Goal: Task Accomplishment & Management: Use online tool/utility

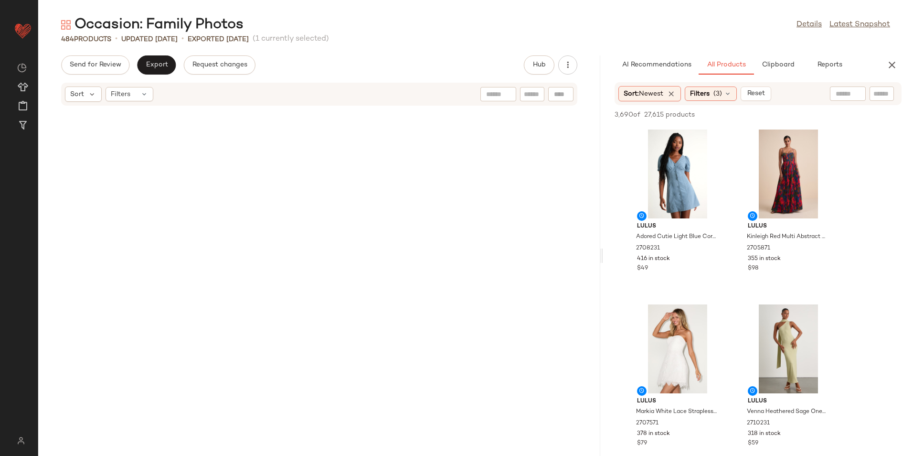
drag, startPoint x: 477, startPoint y: 254, endPoint x: 702, endPoint y: 255, distance: 225.4
click at [702, 255] on div "Occasion: Family Photos Details Latest Snapshot 484 Products • updated Aug 20th…" at bounding box center [475, 235] width 875 height 440
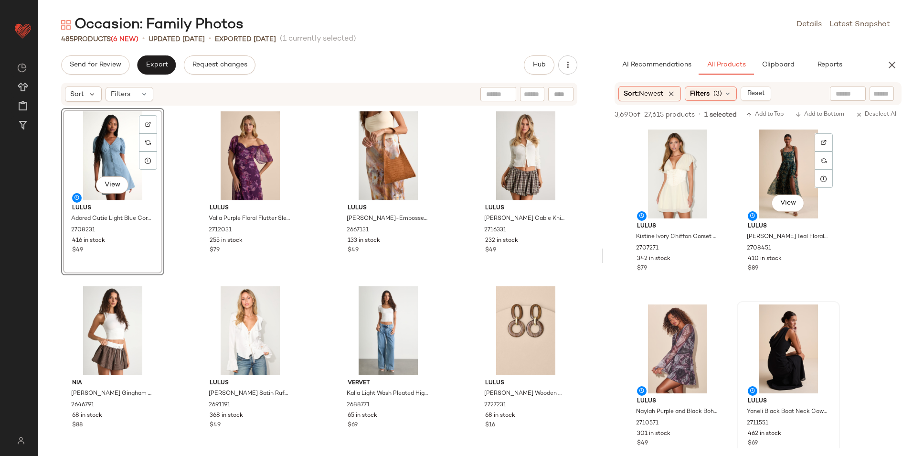
scroll to position [2102, 0]
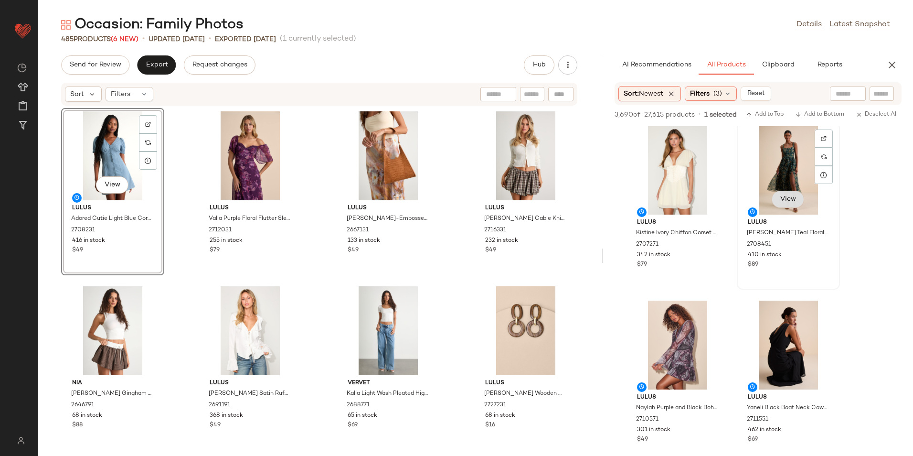
click at [784, 206] on button "View" at bounding box center [788, 199] width 32 height 17
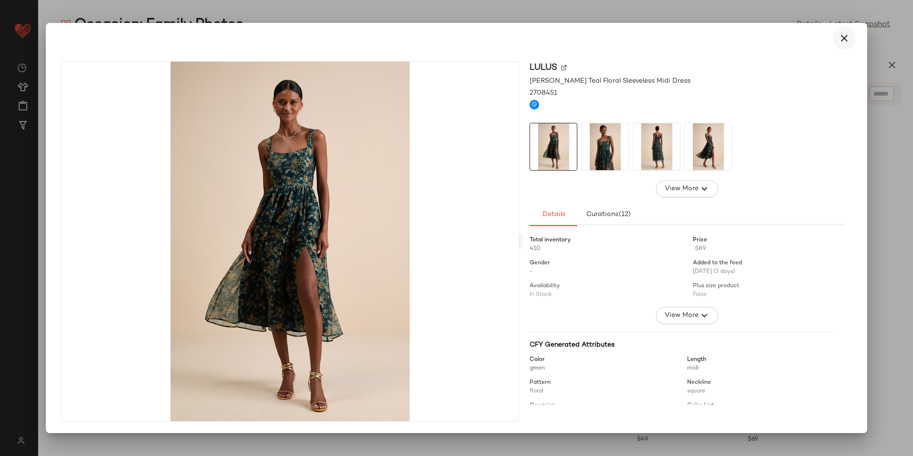
click at [840, 36] on icon "button" at bounding box center [844, 37] width 11 height 11
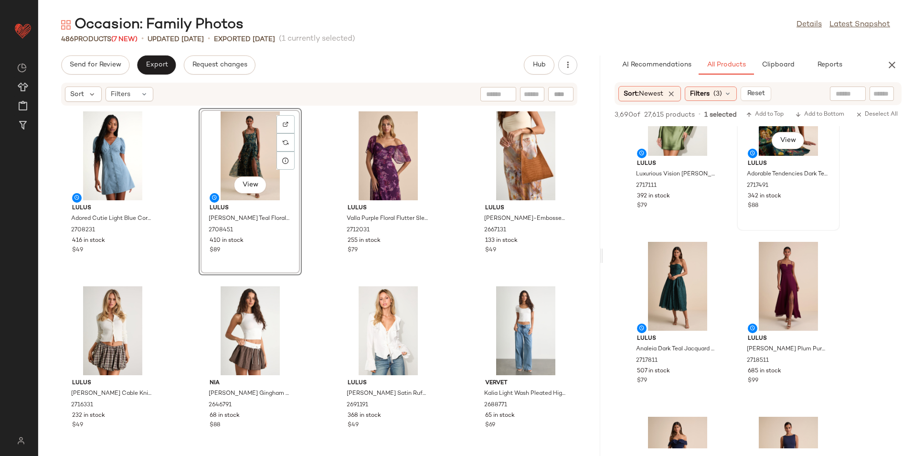
scroll to position [3057, 0]
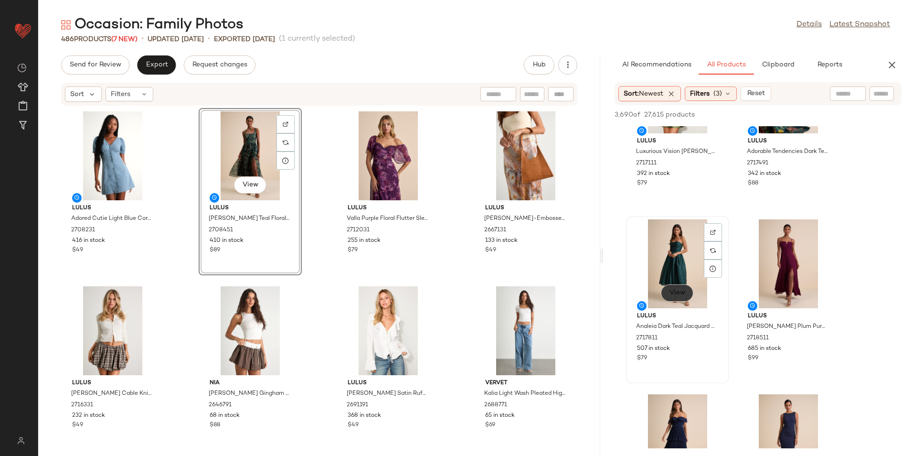
click at [684, 291] on span "View" at bounding box center [677, 293] width 16 height 8
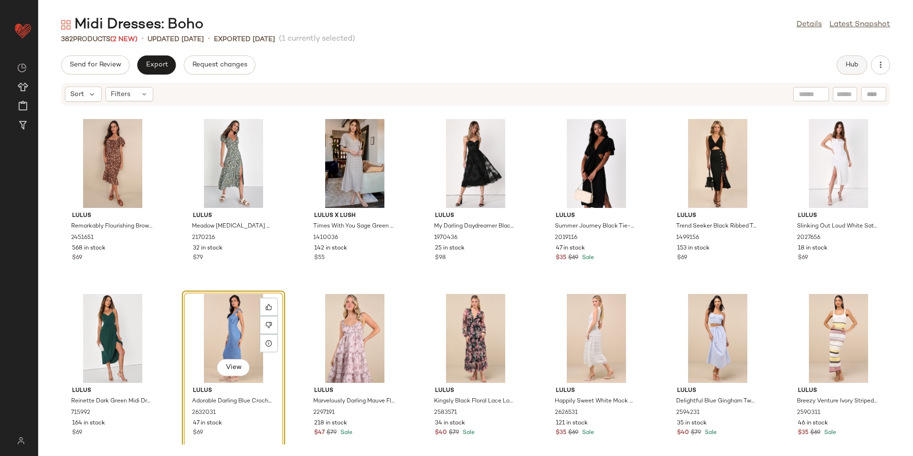
click at [846, 57] on button "Hub" at bounding box center [852, 64] width 31 height 19
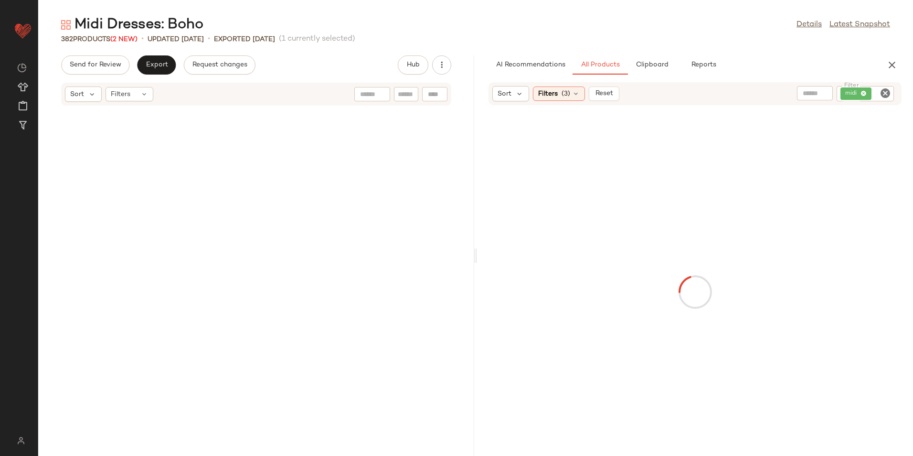
scroll to position [16607, 0]
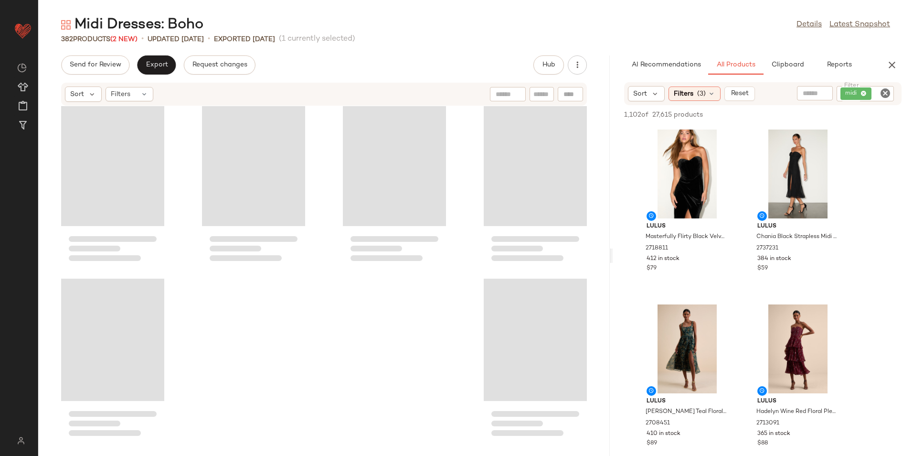
drag, startPoint x: 475, startPoint y: 261, endPoint x: 708, endPoint y: 259, distance: 233.6
click at [707, 259] on div "Midi Dresses: Boho Details Latest Snapshot 382 Products (2 New) • updated Aug 2…" at bounding box center [475, 235] width 875 height 440
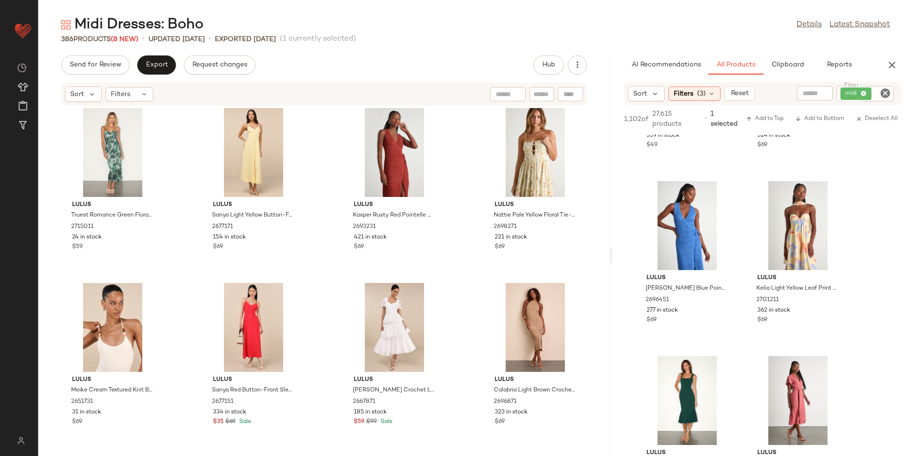
scroll to position [750, 0]
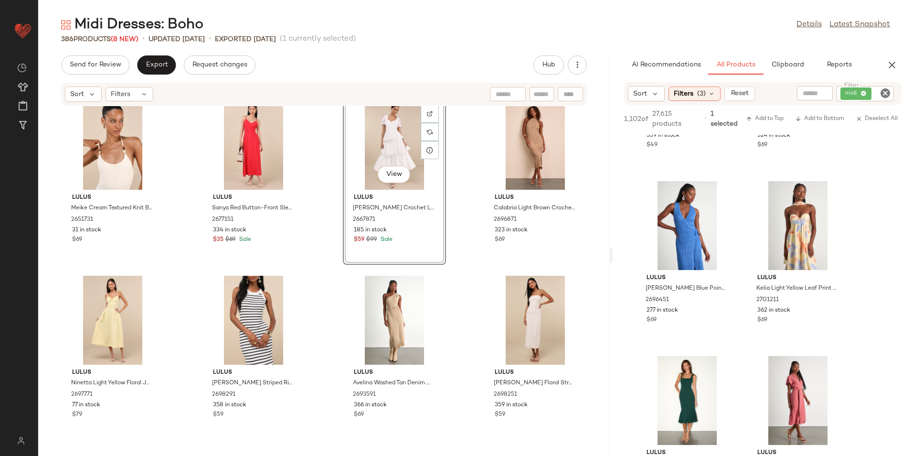
scroll to position [894, 0]
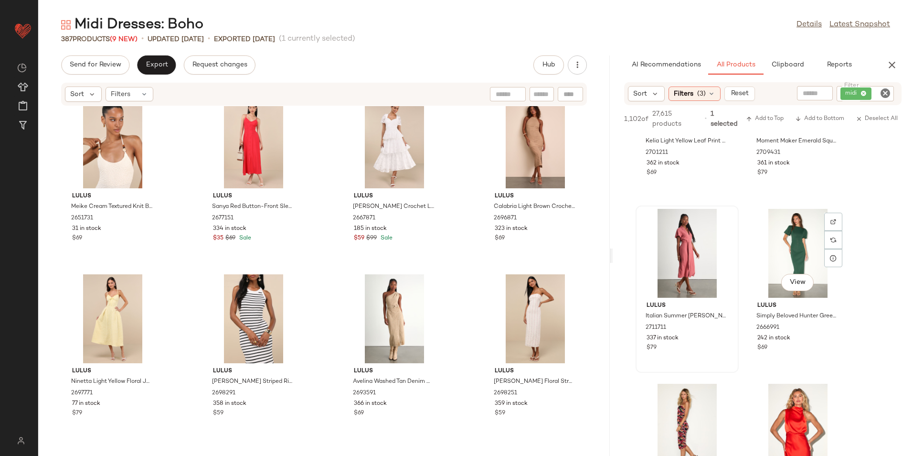
scroll to position [2723, 0]
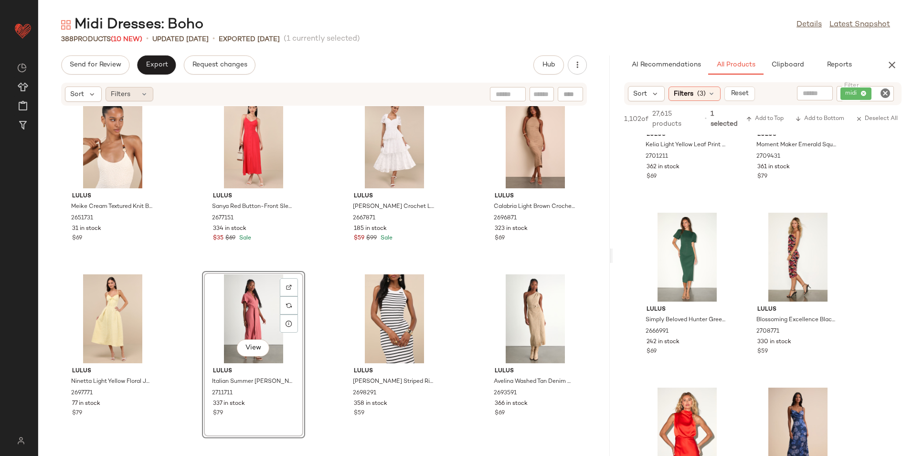
click at [127, 93] on span "Filters" at bounding box center [121, 94] width 20 height 10
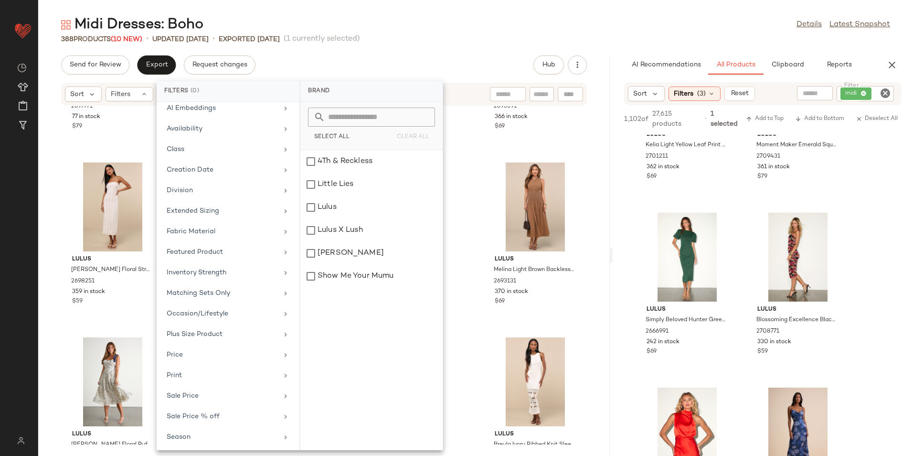
scroll to position [111, 0]
click at [195, 438] on div "Total Inventory" at bounding box center [222, 435] width 111 height 10
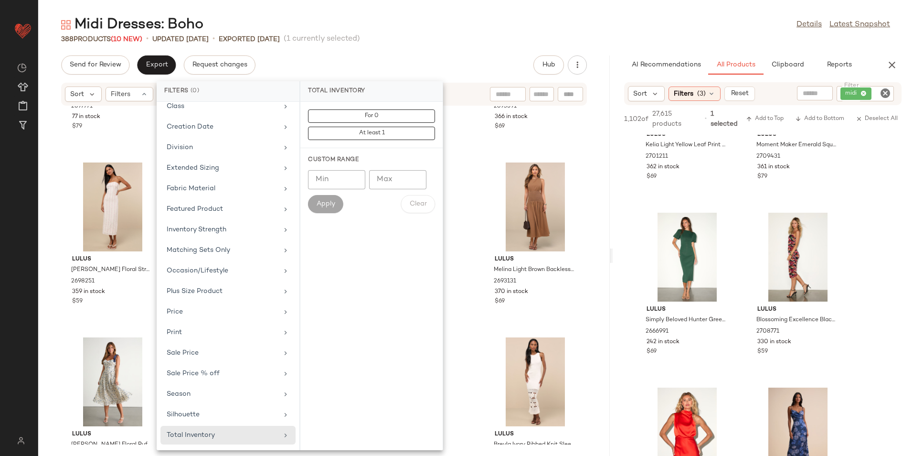
click at [384, 179] on input "Max" at bounding box center [397, 179] width 57 height 19
type input "**"
click at [332, 207] on span "Apply" at bounding box center [325, 204] width 19 height 8
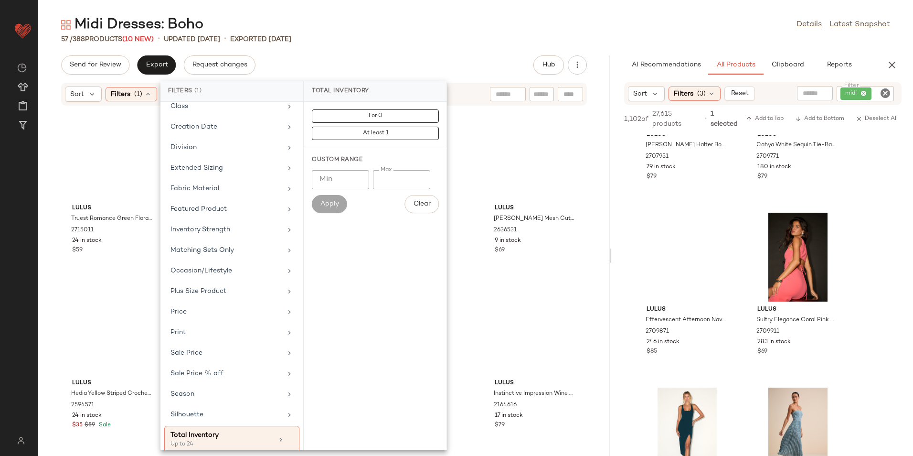
scroll to position [4121, 0]
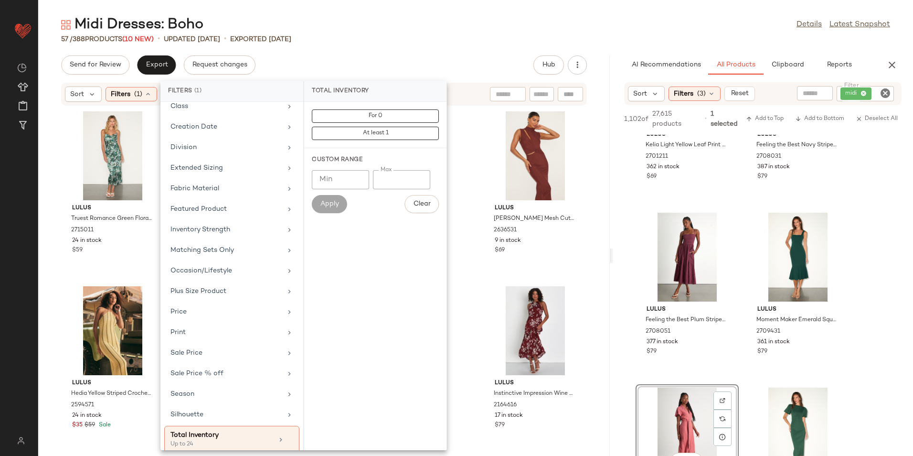
click at [432, 32] on div "Midi Dresses: Boho Details Latest Snapshot" at bounding box center [475, 24] width 875 height 19
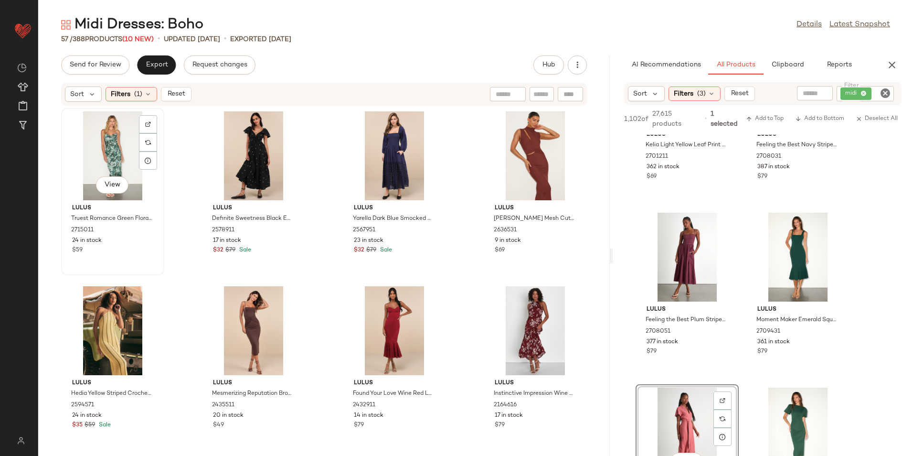
click at [109, 134] on div "View" at bounding box center [112, 155] width 96 height 89
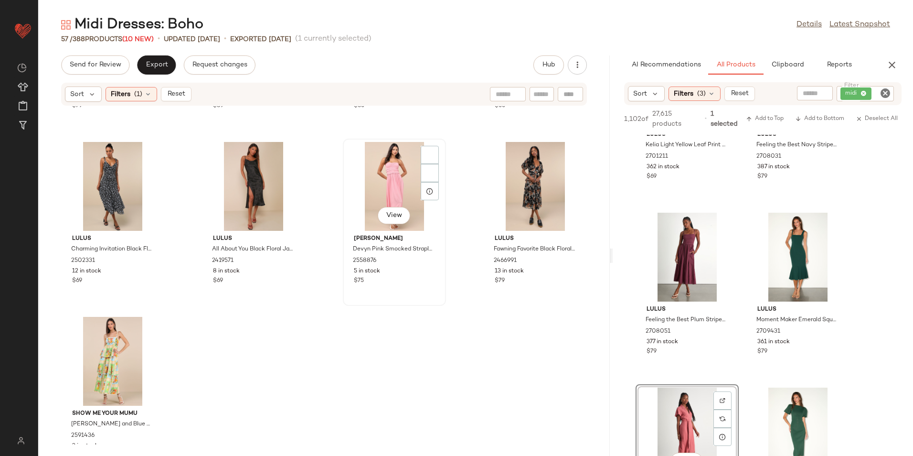
scroll to position [2286, 0]
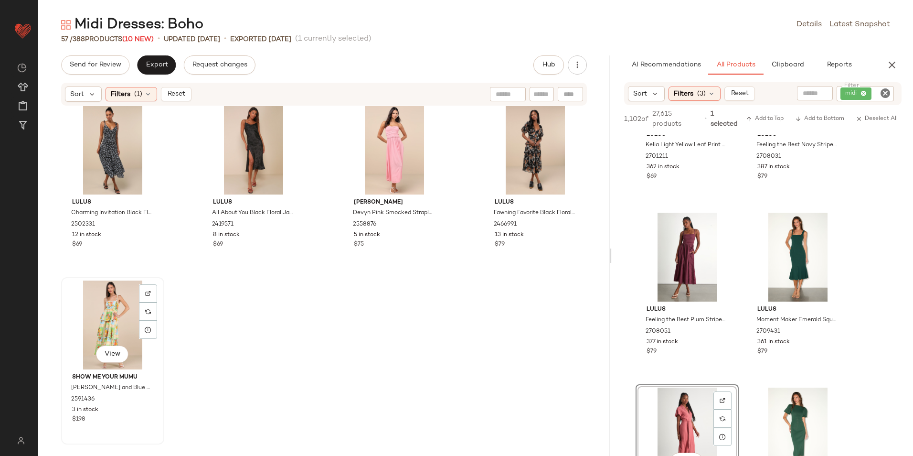
click at [113, 319] on div "View" at bounding box center [112, 324] width 96 height 89
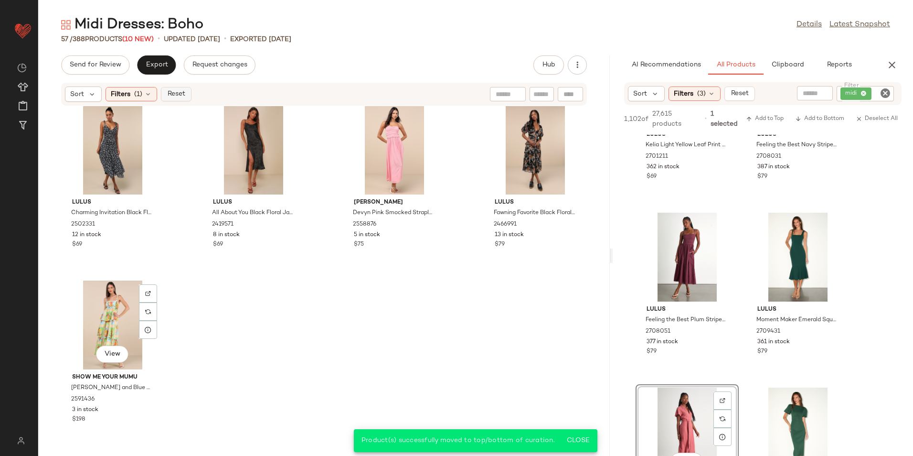
click at [182, 96] on span "Reset" at bounding box center [176, 94] width 18 height 8
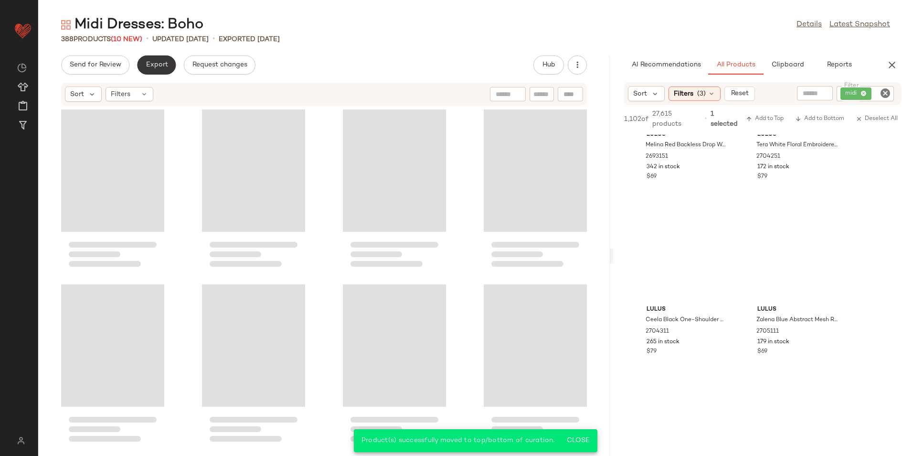
scroll to position [2723, 0]
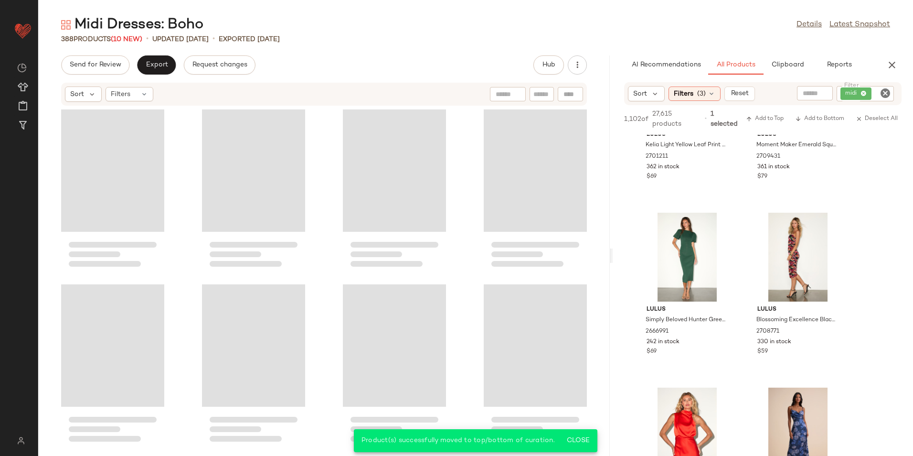
click at [148, 52] on div "Midi Dresses: Boho Details Latest Snapshot 388 Products (10 New) • updated Aug …" at bounding box center [475, 235] width 875 height 440
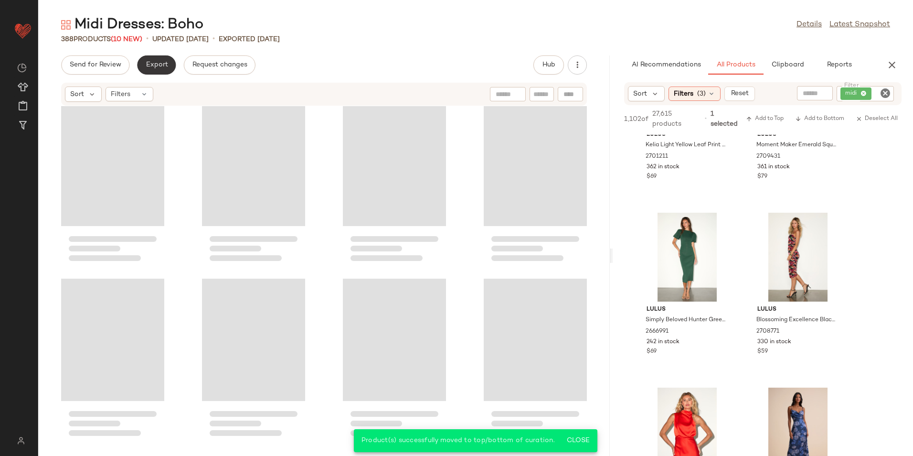
click at [156, 60] on button "Export" at bounding box center [156, 64] width 39 height 19
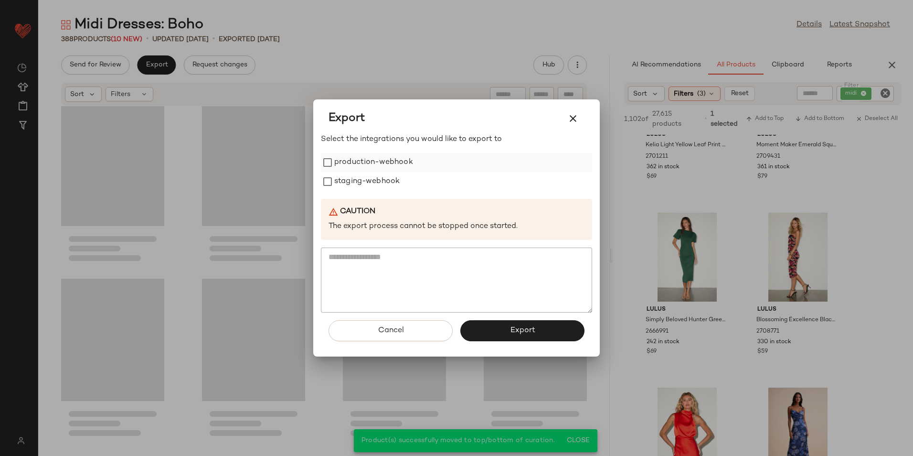
click at [339, 160] on label "production-webhook" at bounding box center [373, 162] width 79 height 19
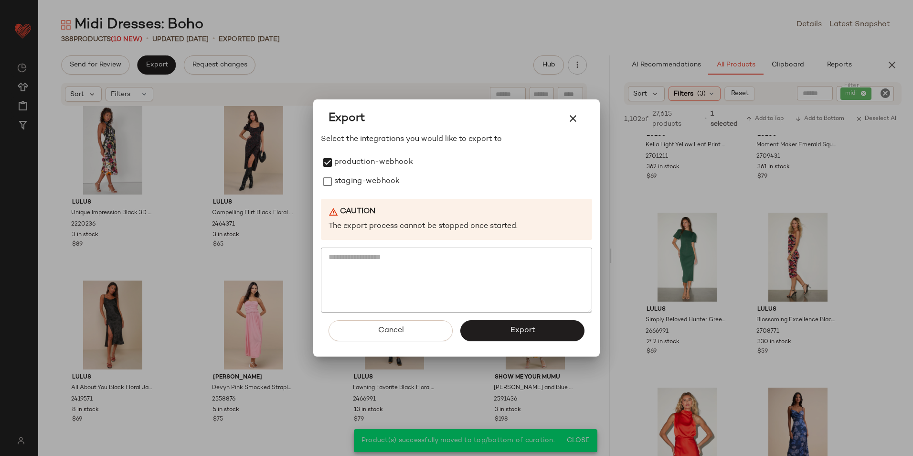
drag, startPoint x: 337, startPoint y: 176, endPoint x: 353, endPoint y: 210, distance: 37.6
click at [338, 180] on label "staging-webhook" at bounding box center [366, 181] width 65 height 19
click at [517, 339] on button "Export" at bounding box center [522, 330] width 124 height 21
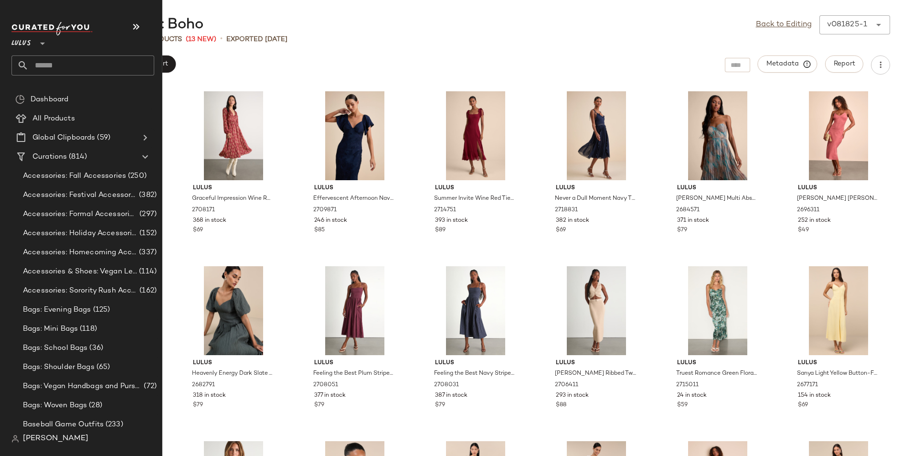
click at [65, 55] on input "text" at bounding box center [92, 65] width 126 height 20
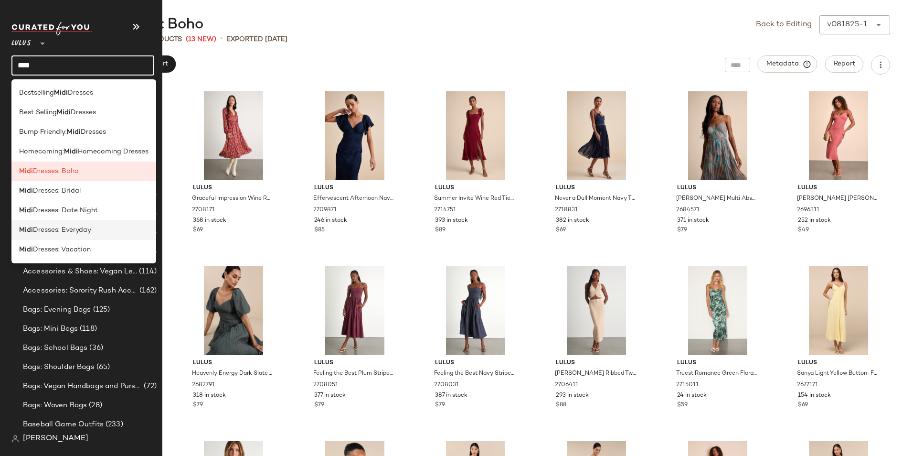
type input "****"
click at [100, 229] on div "Midi Dresses: Everyday" at bounding box center [83, 230] width 129 height 10
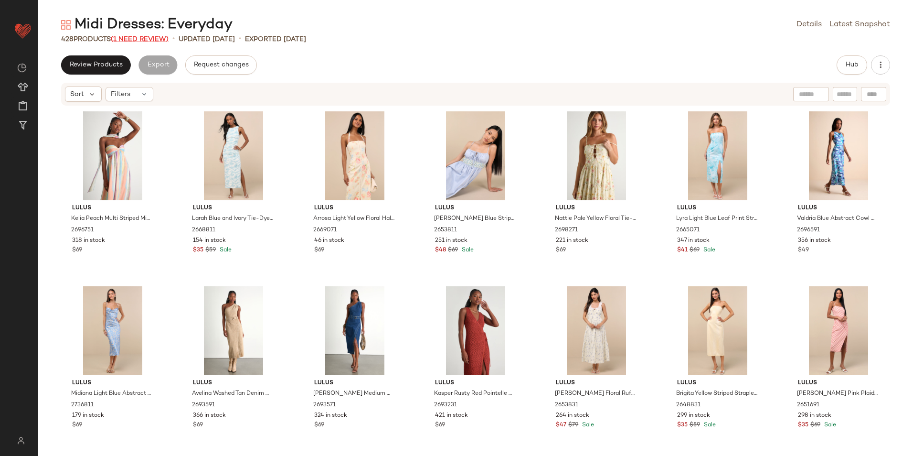
click at [150, 39] on span "(1 Need Review)" at bounding box center [140, 39] width 58 height 7
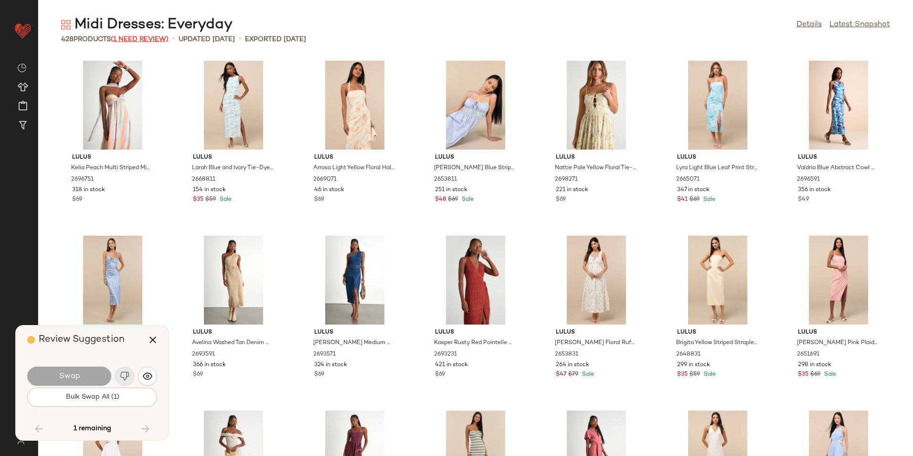
scroll to position [5944, 0]
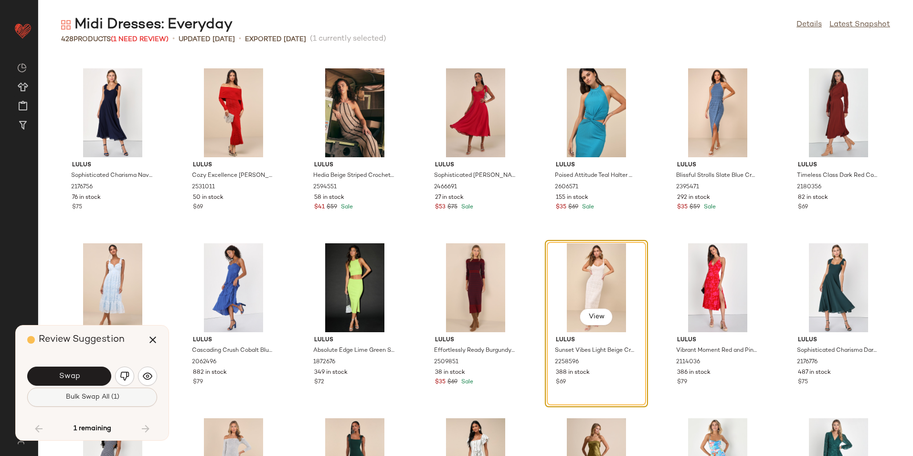
click at [85, 402] on button "Bulk Swap All (1)" at bounding box center [92, 396] width 130 height 19
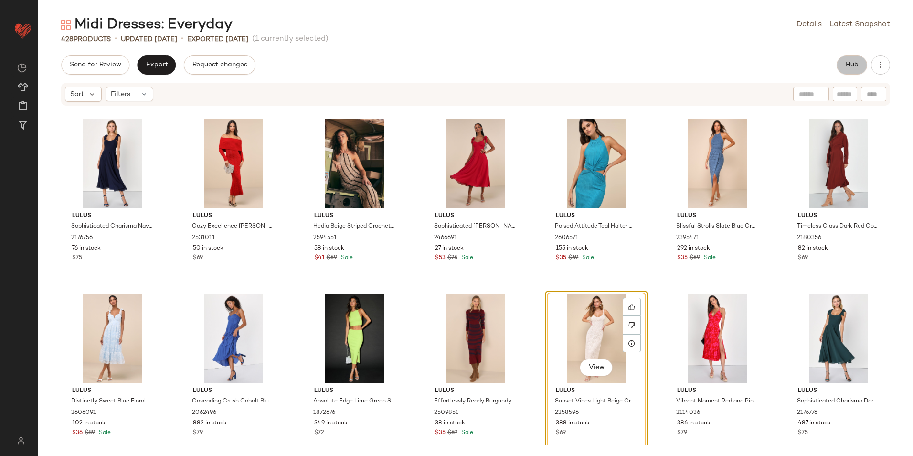
click at [846, 60] on button "Hub" at bounding box center [852, 64] width 31 height 19
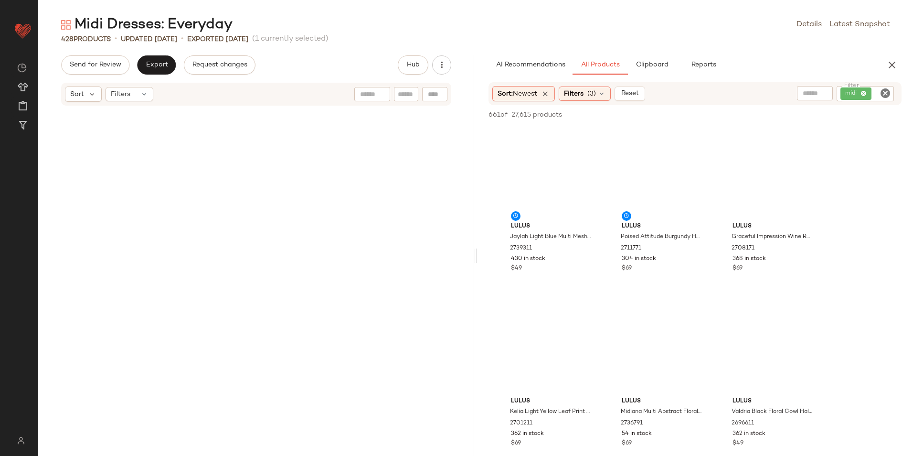
scroll to position [13810, 0]
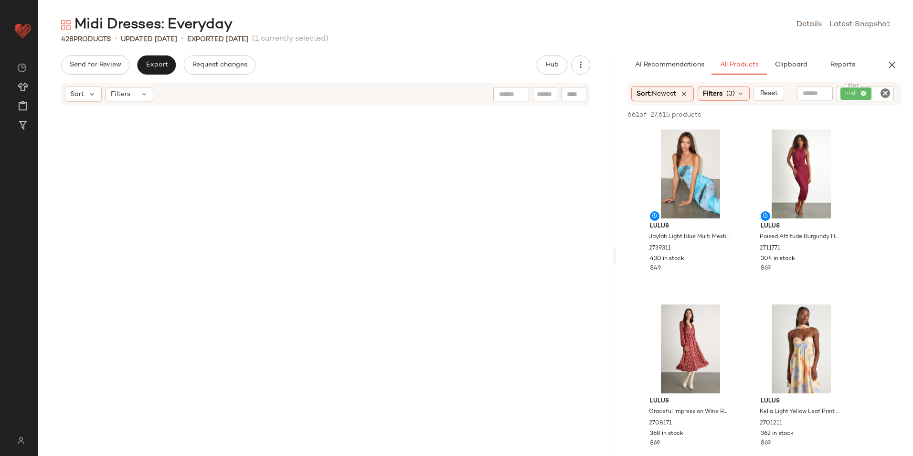
drag, startPoint x: 476, startPoint y: 252, endPoint x: 743, endPoint y: 250, distance: 267.0
click at [743, 250] on div "Midi Dresses: Everyday Details Latest Snapshot 428 Products • updated Aug 20th …" at bounding box center [475, 235] width 875 height 440
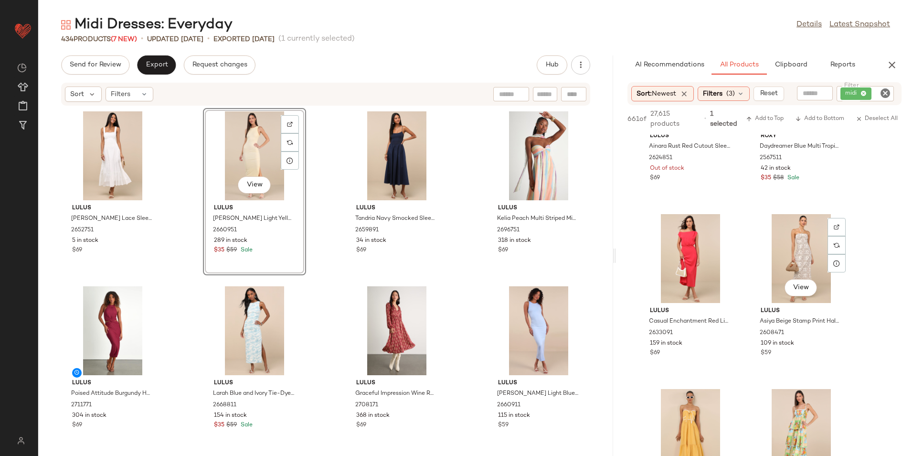
scroll to position [2388, 0]
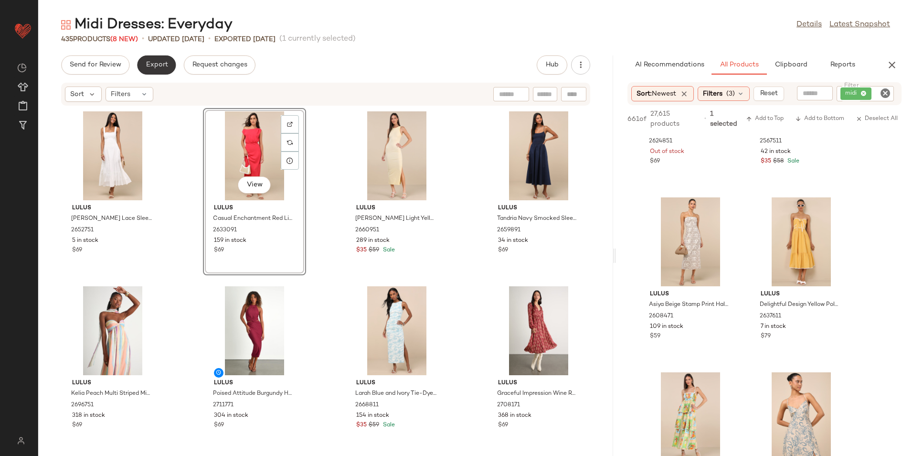
click at [157, 66] on span "Export" at bounding box center [156, 65] width 22 height 8
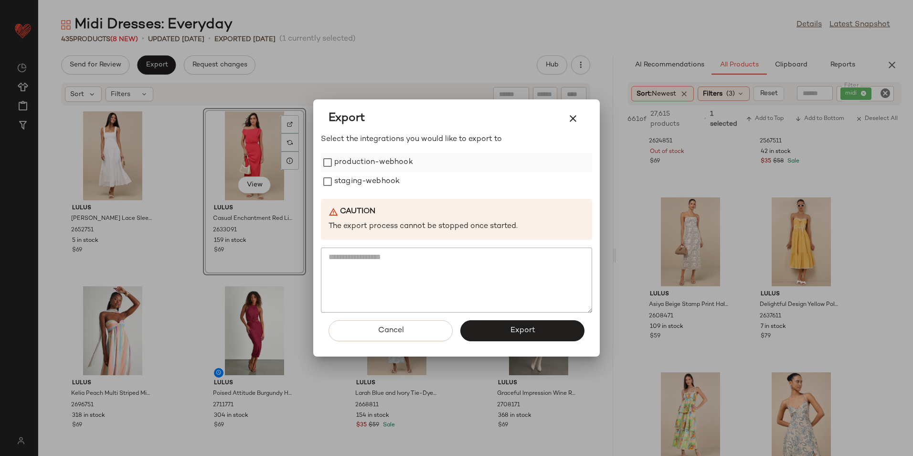
click at [385, 162] on label "production-webhook" at bounding box center [373, 162] width 79 height 19
click at [384, 181] on label "staging-webhook" at bounding box center [366, 181] width 65 height 19
click at [518, 327] on span "Export" at bounding box center [522, 330] width 25 height 9
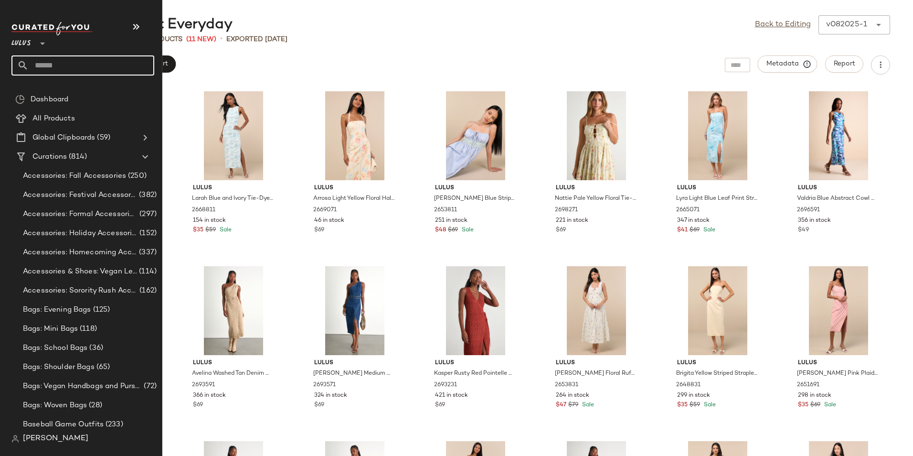
click at [72, 64] on input "text" at bounding box center [92, 65] width 126 height 20
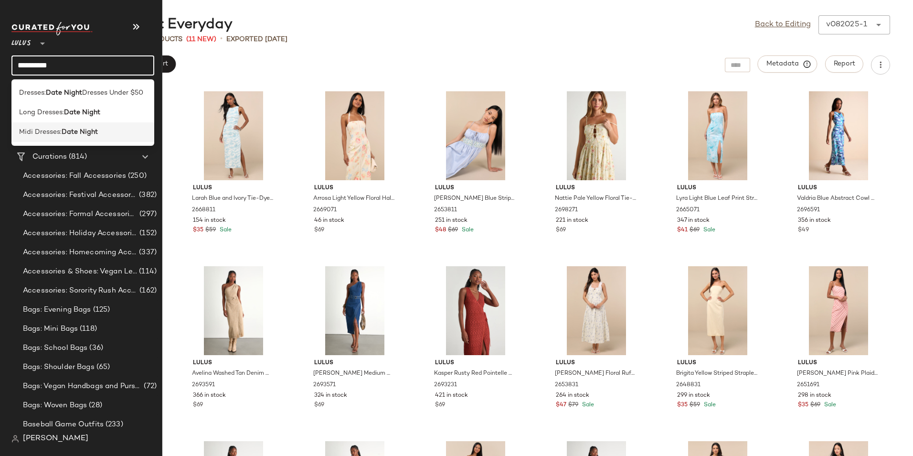
type input "**********"
click at [91, 131] on b "Date Night" at bounding box center [80, 132] width 36 height 10
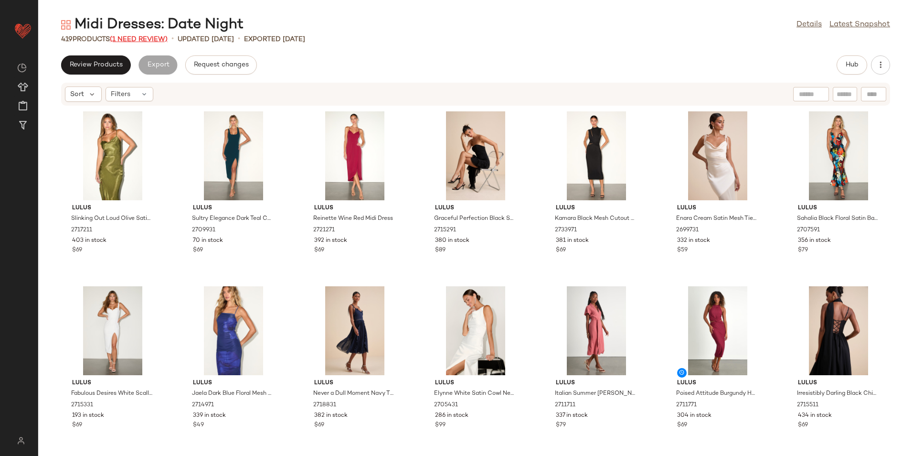
click at [148, 40] on span "(1 Need Review)" at bounding box center [139, 39] width 58 height 7
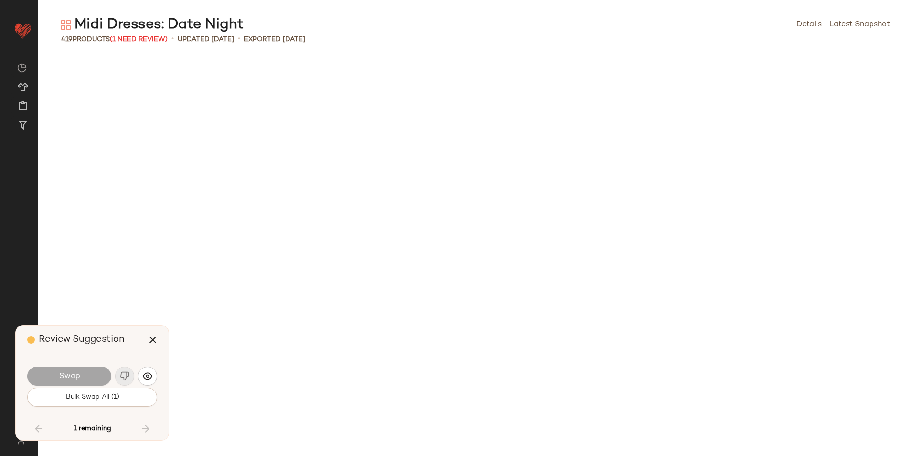
scroll to position [8916, 0]
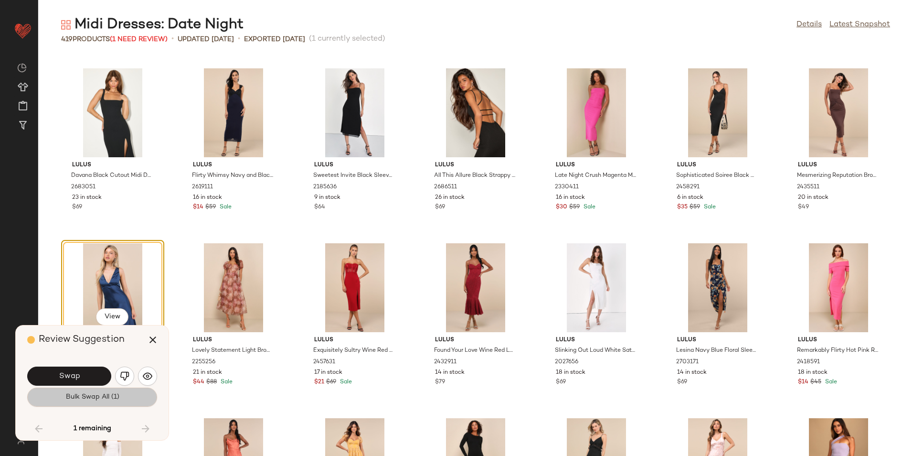
drag, startPoint x: 109, startPoint y: 395, endPoint x: 122, endPoint y: 394, distance: 13.0
click at [110, 395] on span "Bulk Swap All (1)" at bounding box center [92, 397] width 54 height 8
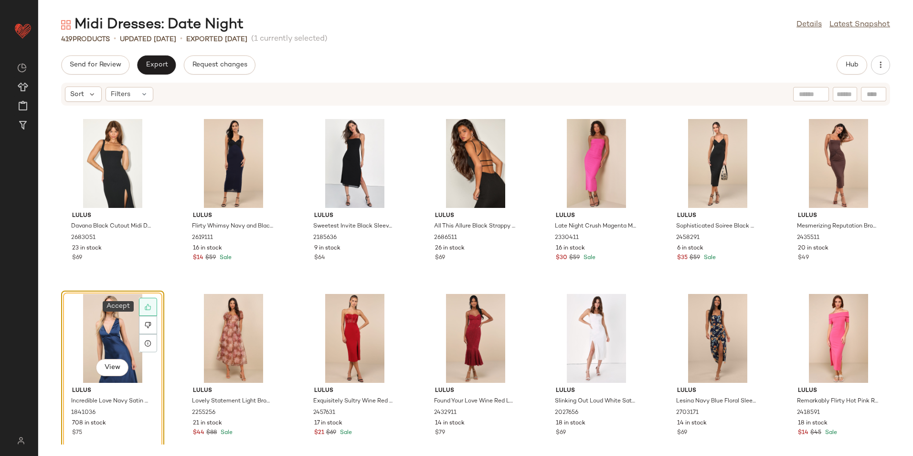
click at [150, 304] on icon at bounding box center [148, 306] width 7 height 7
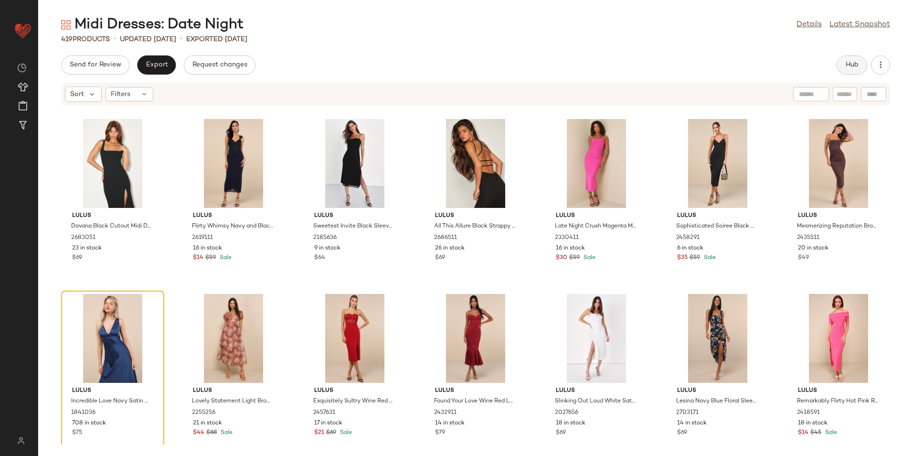
click at [855, 64] on span "Hub" at bounding box center [851, 65] width 13 height 8
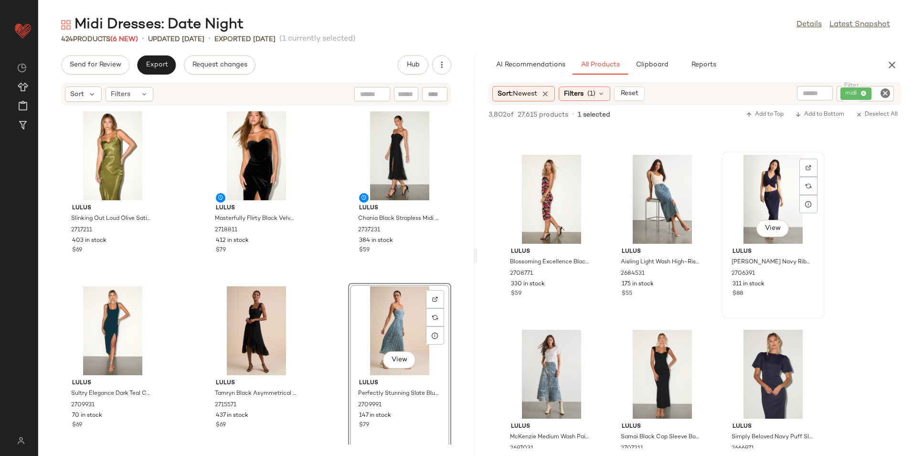
scroll to position [1433, 0]
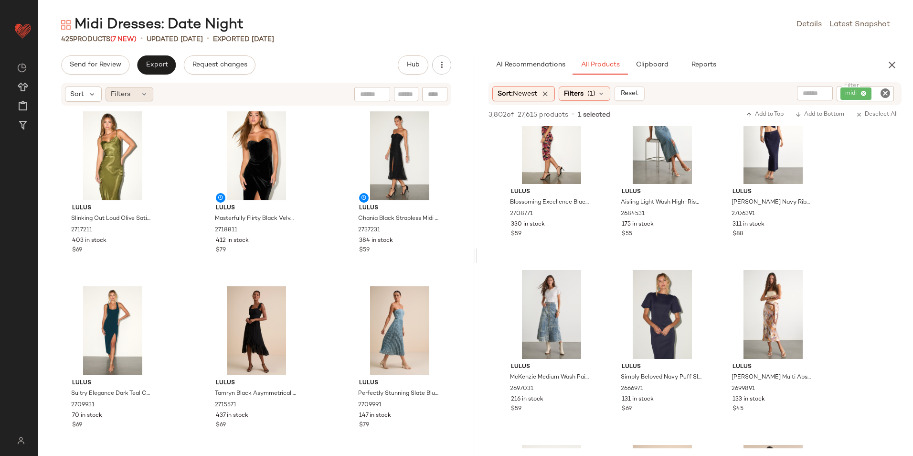
click at [119, 90] on span "Filters" at bounding box center [121, 94] width 20 height 10
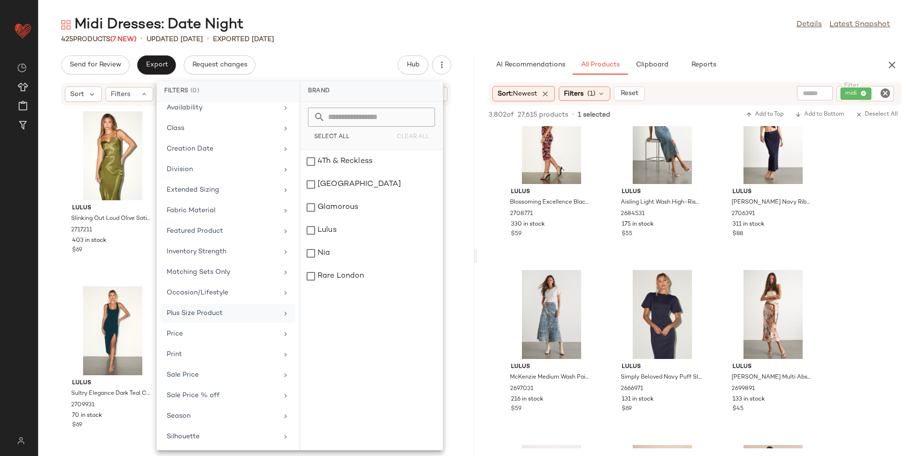
scroll to position [111, 0]
click at [205, 434] on div "Total Inventory" at bounding box center [222, 435] width 111 height 10
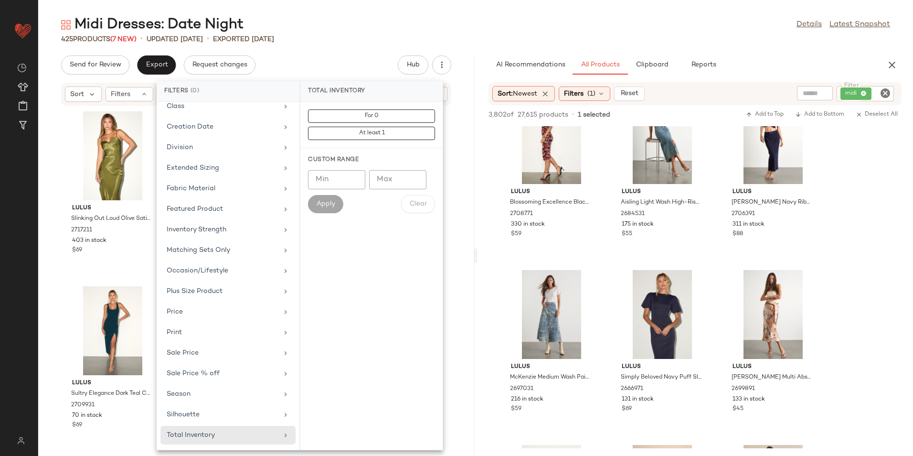
click at [402, 176] on input "Max" at bounding box center [397, 179] width 57 height 19
type input "**"
click at [333, 204] on span "Apply" at bounding box center [325, 204] width 19 height 8
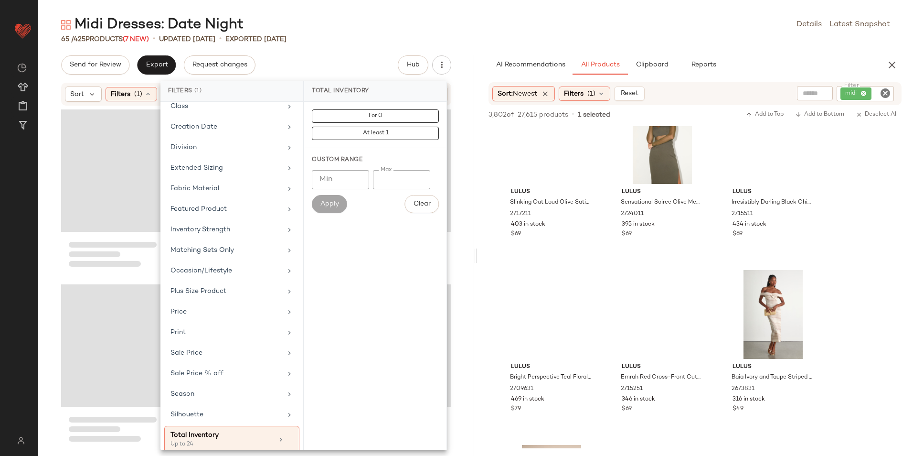
scroll to position [3356, 0]
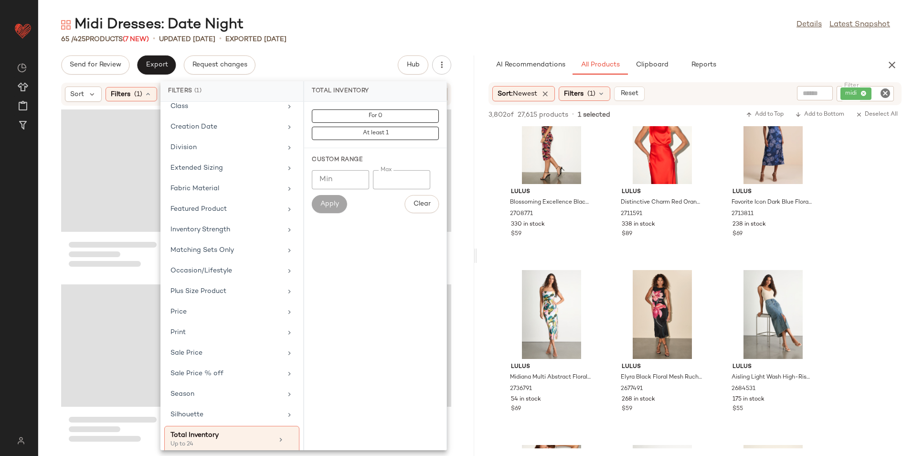
click at [348, 22] on div "Midi Dresses: Date Night Details Latest Snapshot" at bounding box center [475, 24] width 875 height 19
